Goal: Task Accomplishment & Management: Manage account settings

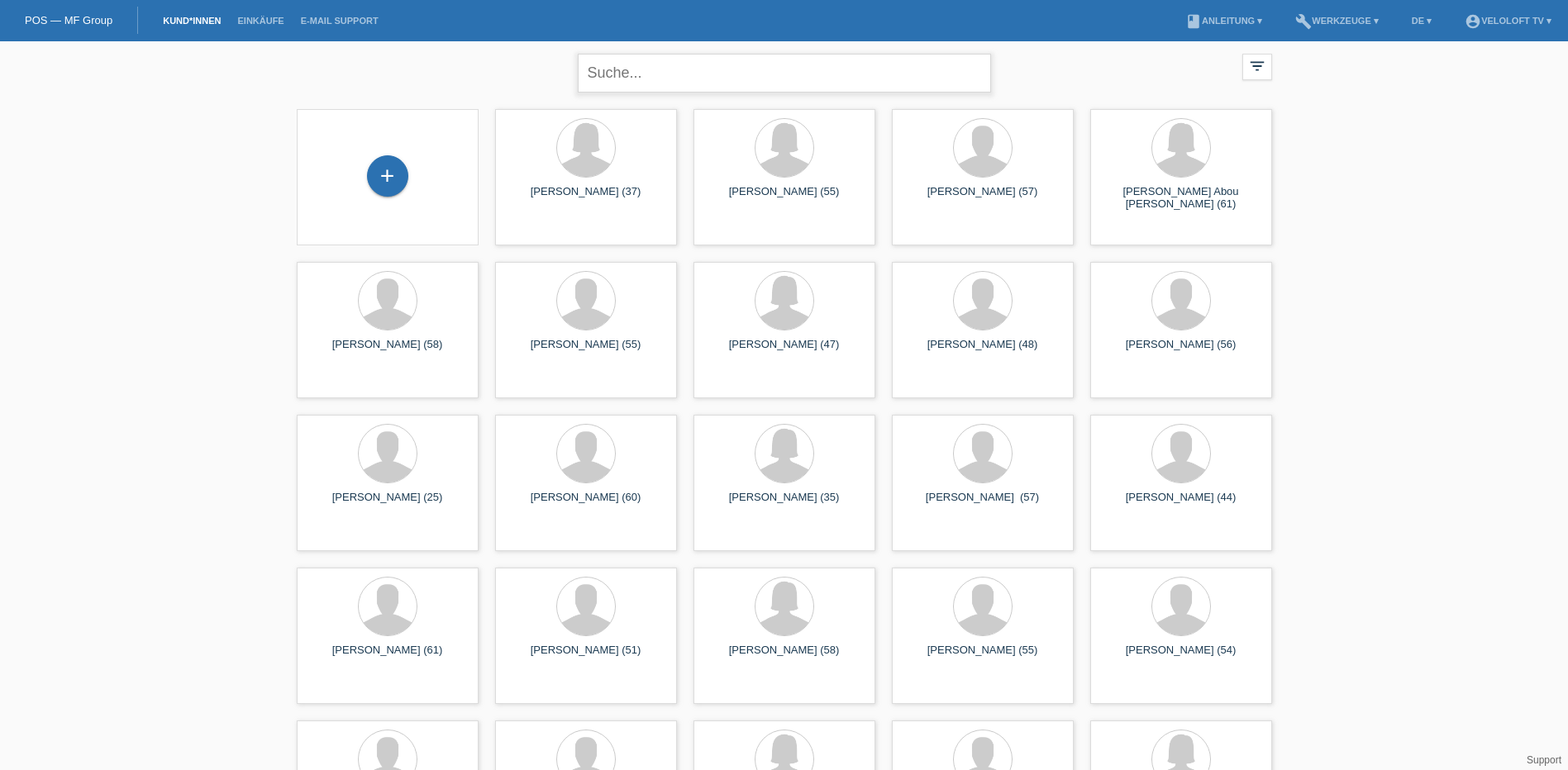
click at [636, 71] on input "text" at bounding box center [784, 73] width 413 height 39
type input "[PERSON_NAME]"
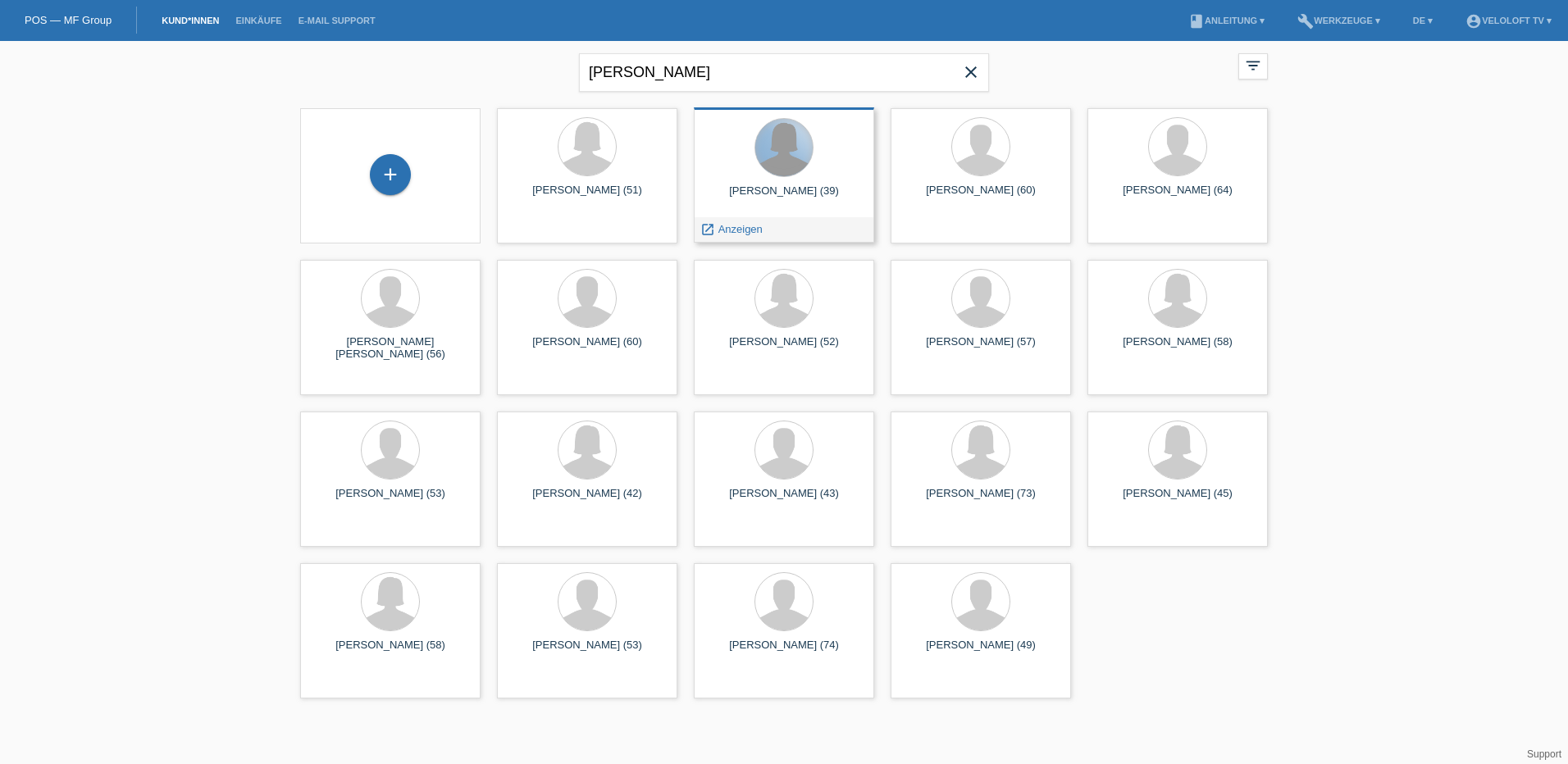
click at [779, 176] on div at bounding box center [784, 148] width 57 height 57
click at [733, 232] on span "Anzeigen" at bounding box center [740, 230] width 44 height 12
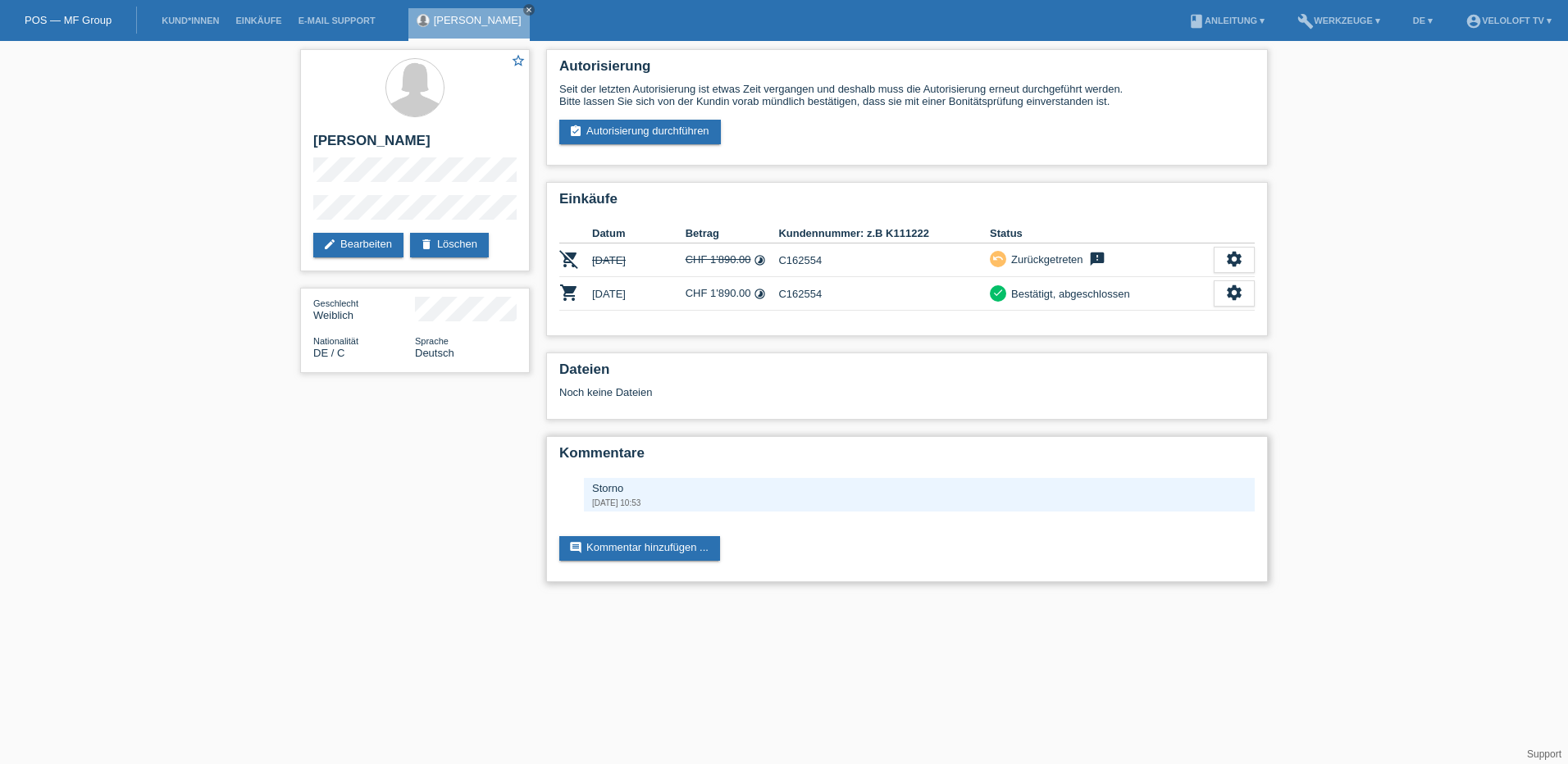
drag, startPoint x: 639, startPoint y: 491, endPoint x: 579, endPoint y: 485, distance: 60.3
click at [579, 485] on div "Storno [DATE] 10:53" at bounding box center [906, 495] width 695 height 34
drag, startPoint x: 579, startPoint y: 485, endPoint x: 585, endPoint y: 509, distance: 24.7
click at [585, 509] on div "Storno [DATE] 10:53" at bounding box center [919, 495] width 670 height 34
click at [1173, 599] on html "POS — MF Group Kund*innen Einkäufe E-Mail Support [PERSON_NAME] close menu" at bounding box center [784, 299] width 1568 height 599
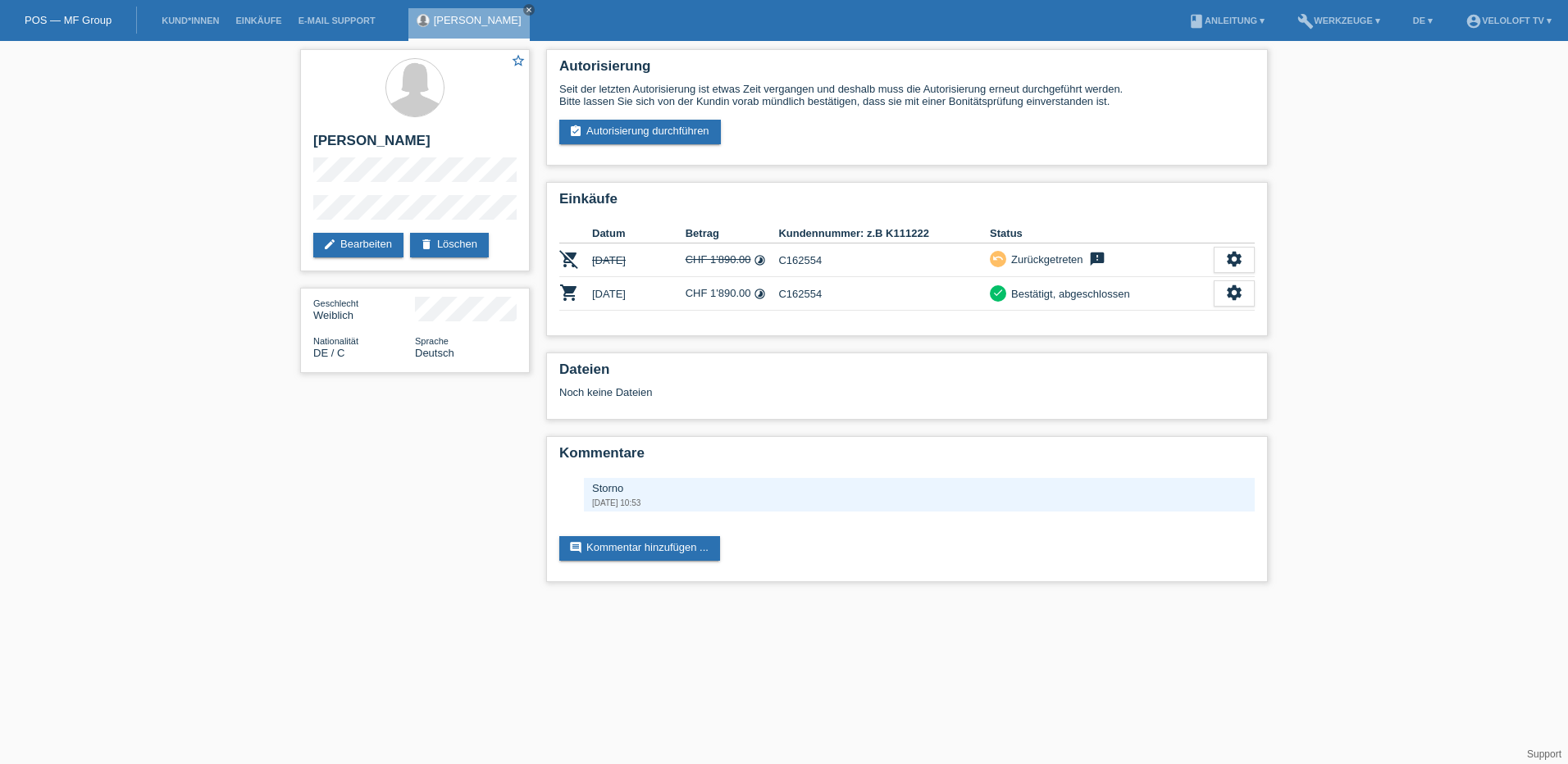
click at [286, 599] on html "POS — MF Group Kund*innen Einkäufe E-Mail Support [PERSON_NAME] close menu" at bounding box center [784, 299] width 1568 height 599
